Goal: Information Seeking & Learning: Understand process/instructions

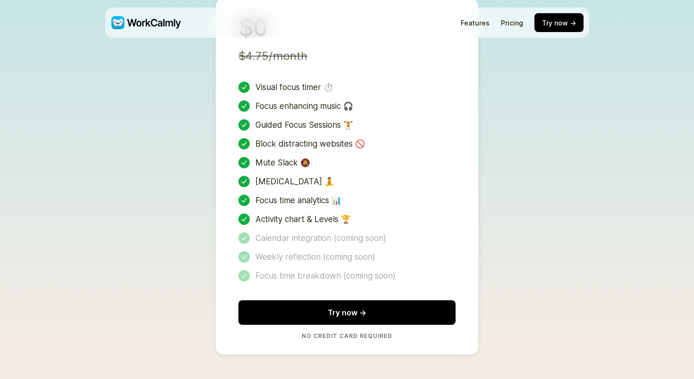
scroll to position [2091, 0]
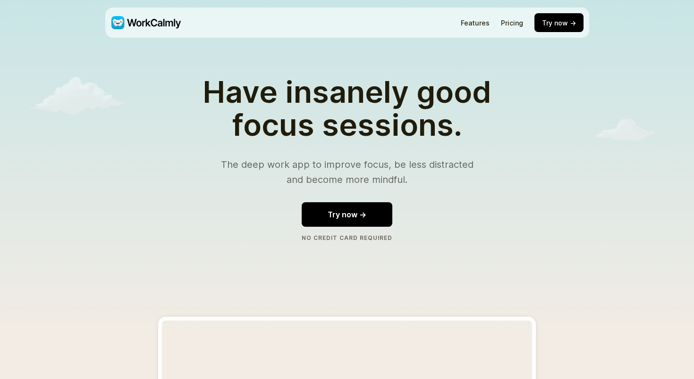
scroll to position [2102, 0]
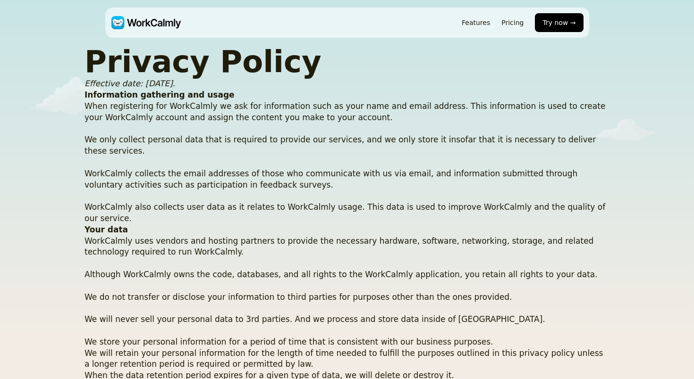
click at [141, 19] on img at bounding box center [146, 22] width 70 height 13
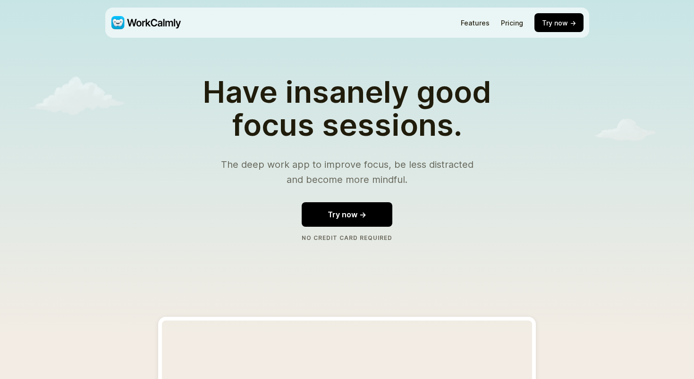
click at [467, 19] on link "Features" at bounding box center [475, 23] width 29 height 8
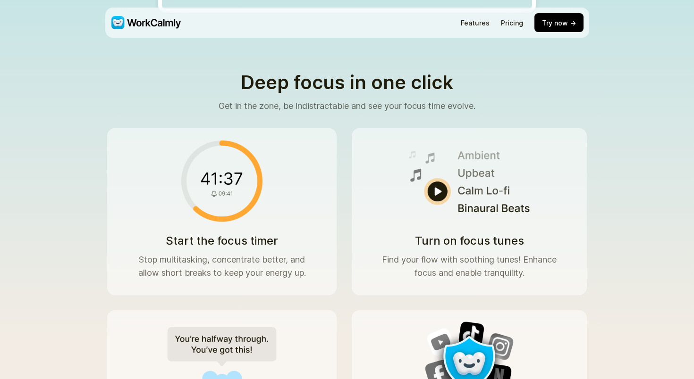
click at [516, 19] on link "Pricing" at bounding box center [512, 23] width 22 height 8
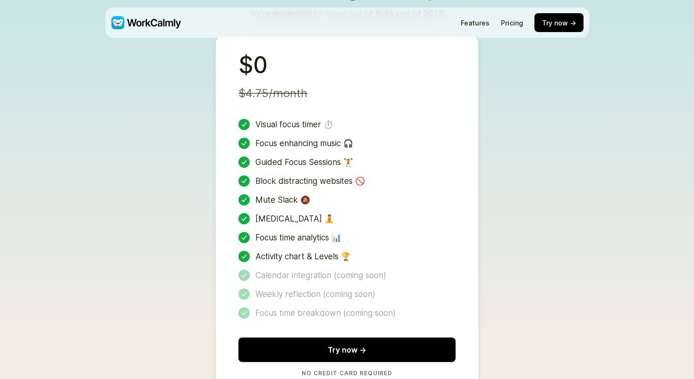
scroll to position [2102, 0]
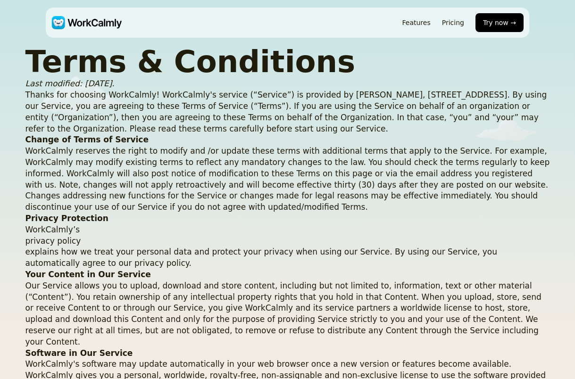
click at [517, 202] on p "WorkCalmly reserves the right to modify and /or update these terms with additio…" at bounding box center [287, 179] width 525 height 67
click at [126, 27] on header "Features Pricing Try now →" at bounding box center [288, 23] width 484 height 30
click at [111, 24] on img at bounding box center [86, 22] width 70 height 13
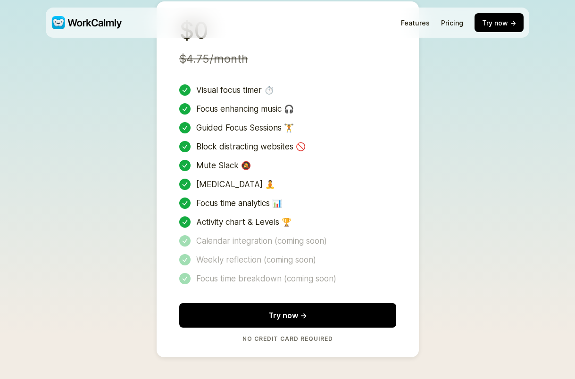
scroll to position [2166, 0]
